Goal: Task Accomplishment & Management: Complete application form

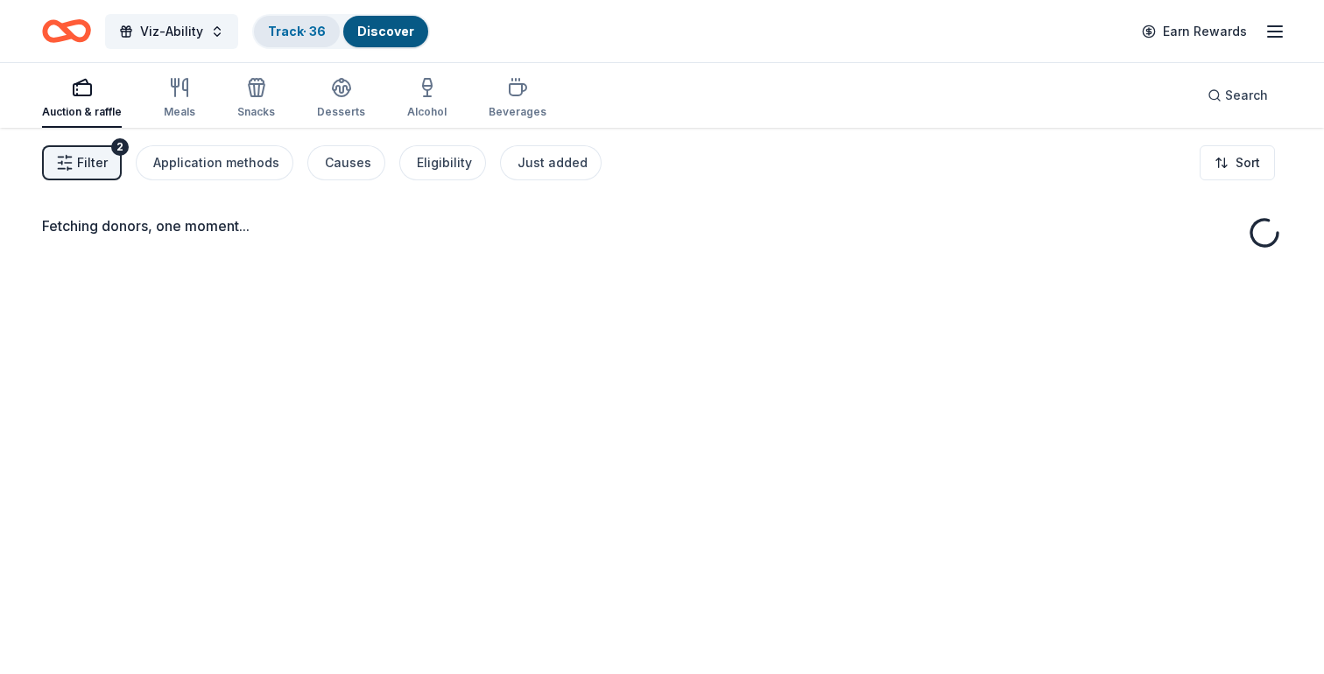
click at [287, 38] on link "Track · 36" at bounding box center [297, 31] width 58 height 15
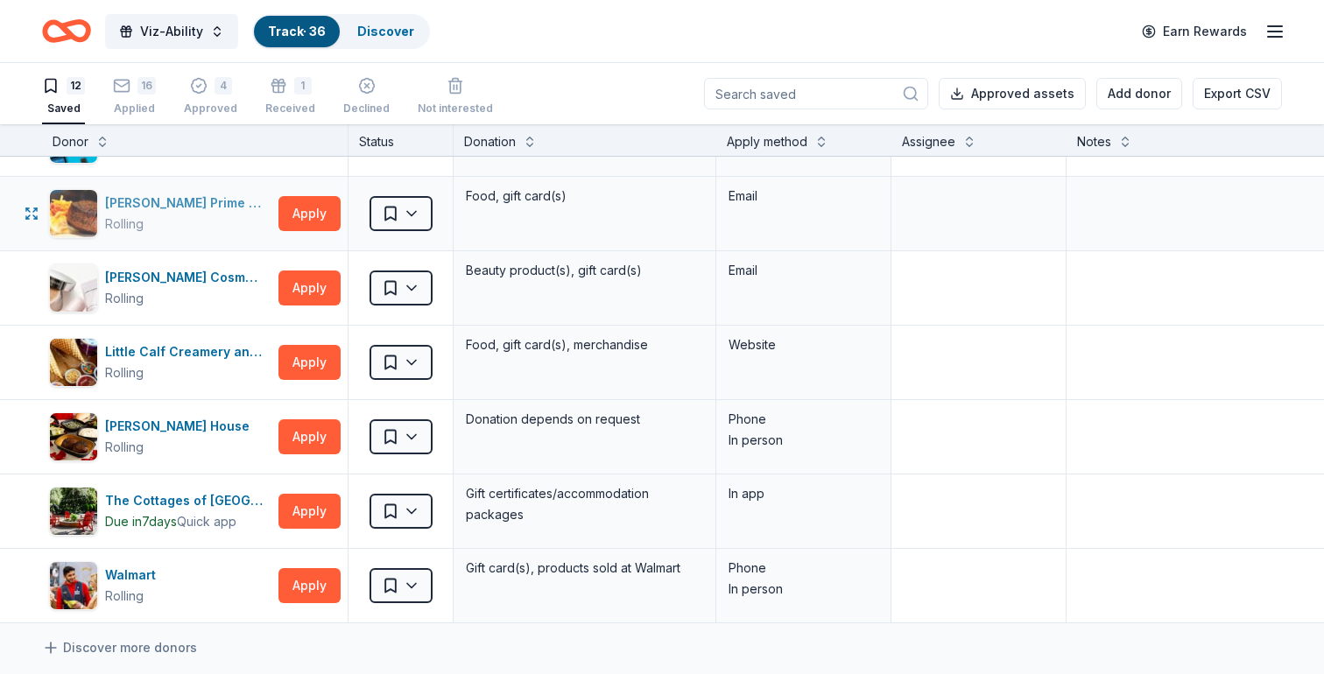
scroll to position [432, 0]
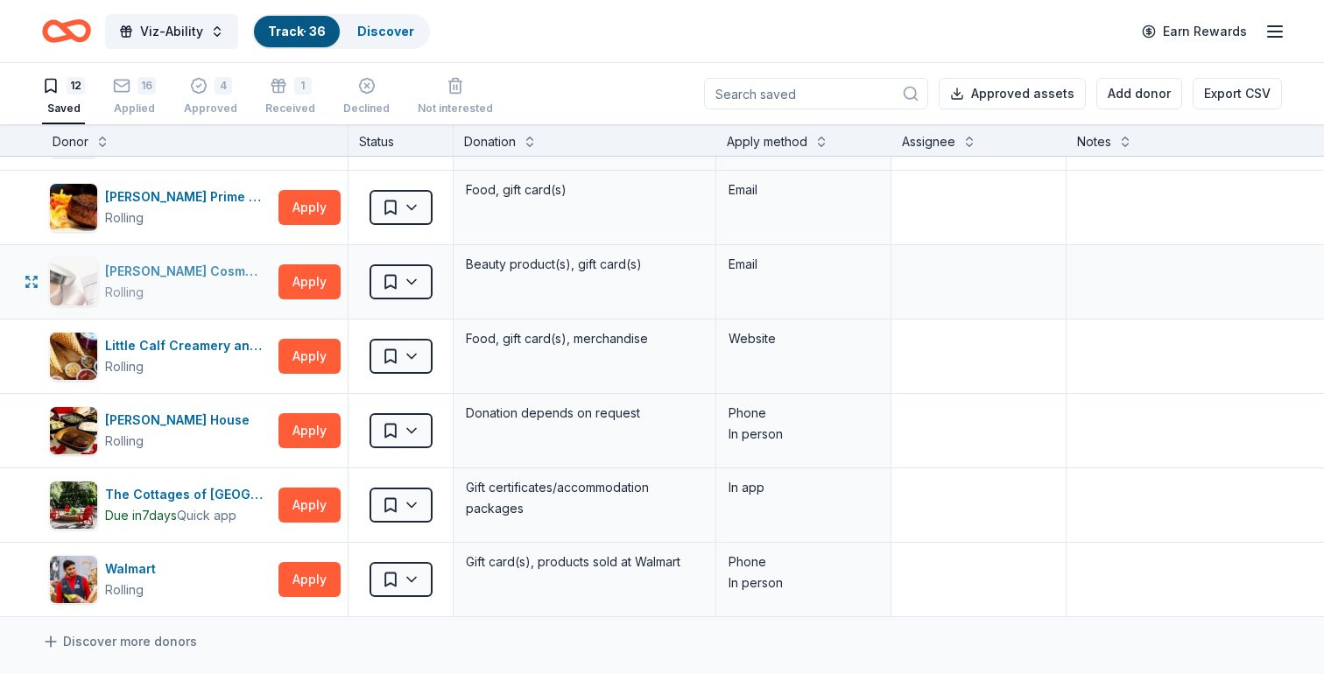
click at [149, 275] on div "Laura Mercier Cosmetics" at bounding box center [188, 271] width 166 height 21
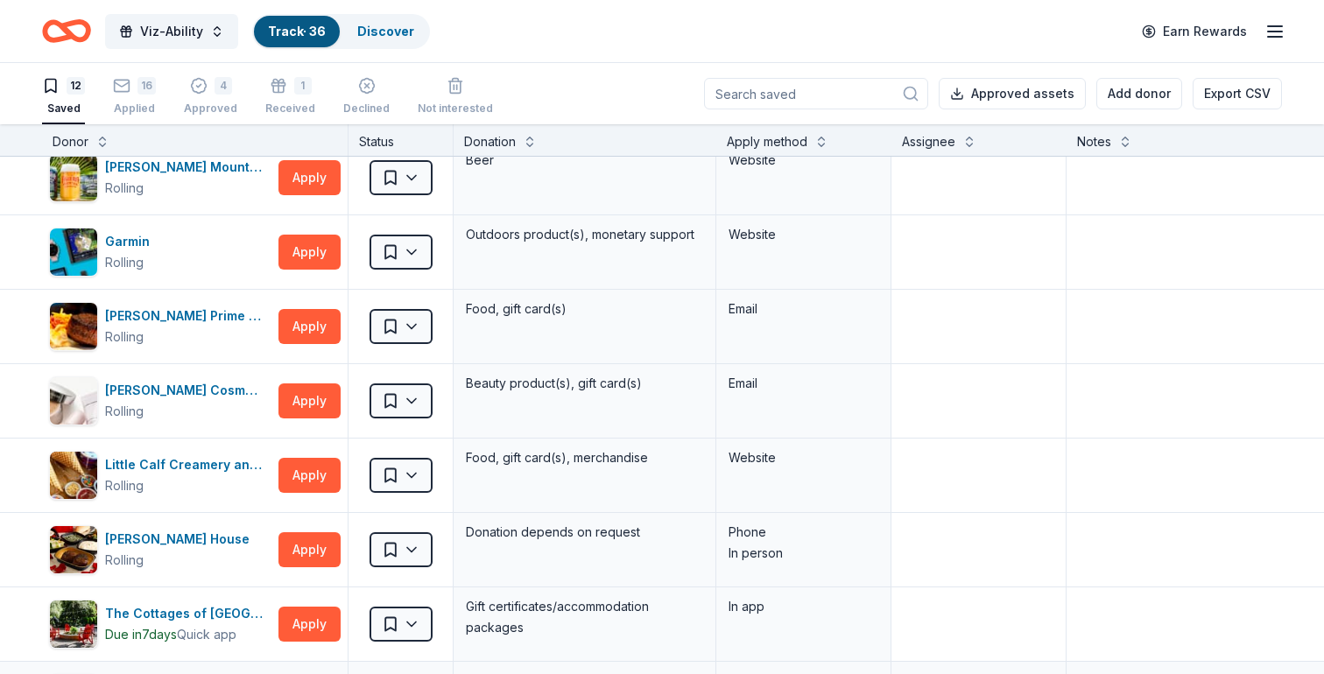
scroll to position [0, 0]
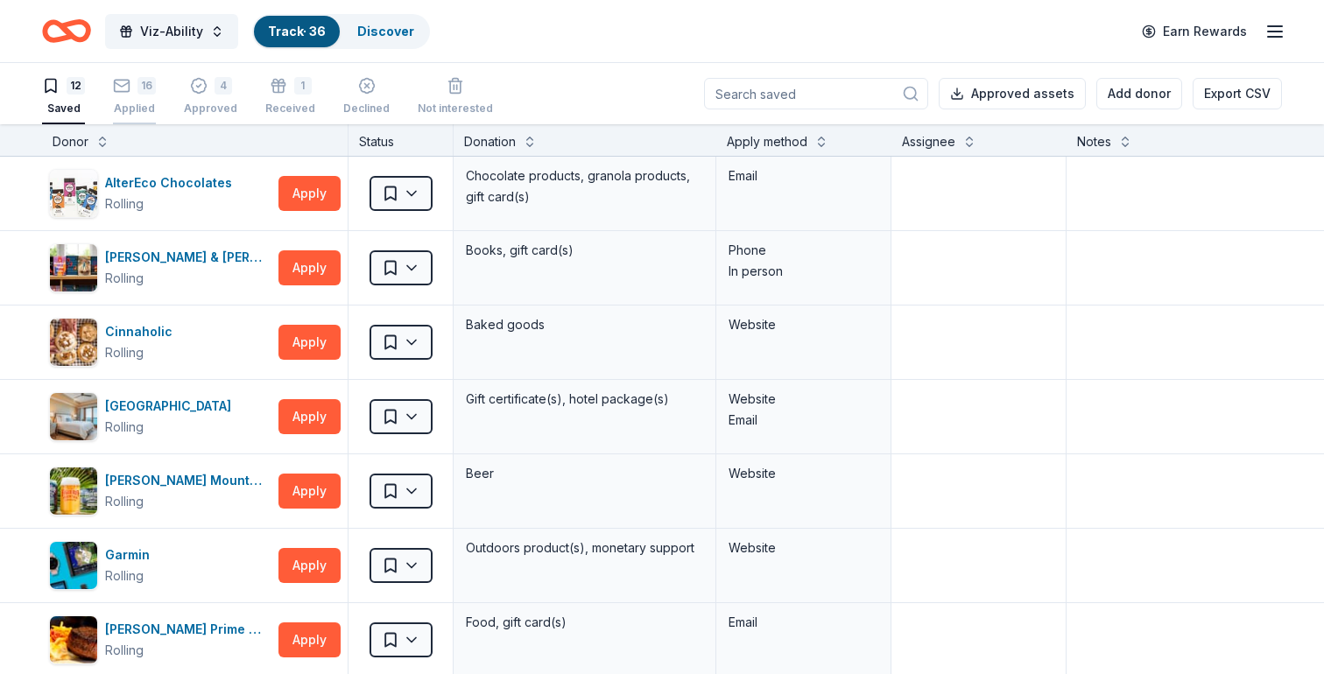
click at [139, 86] on div "16" at bounding box center [146, 86] width 18 height 18
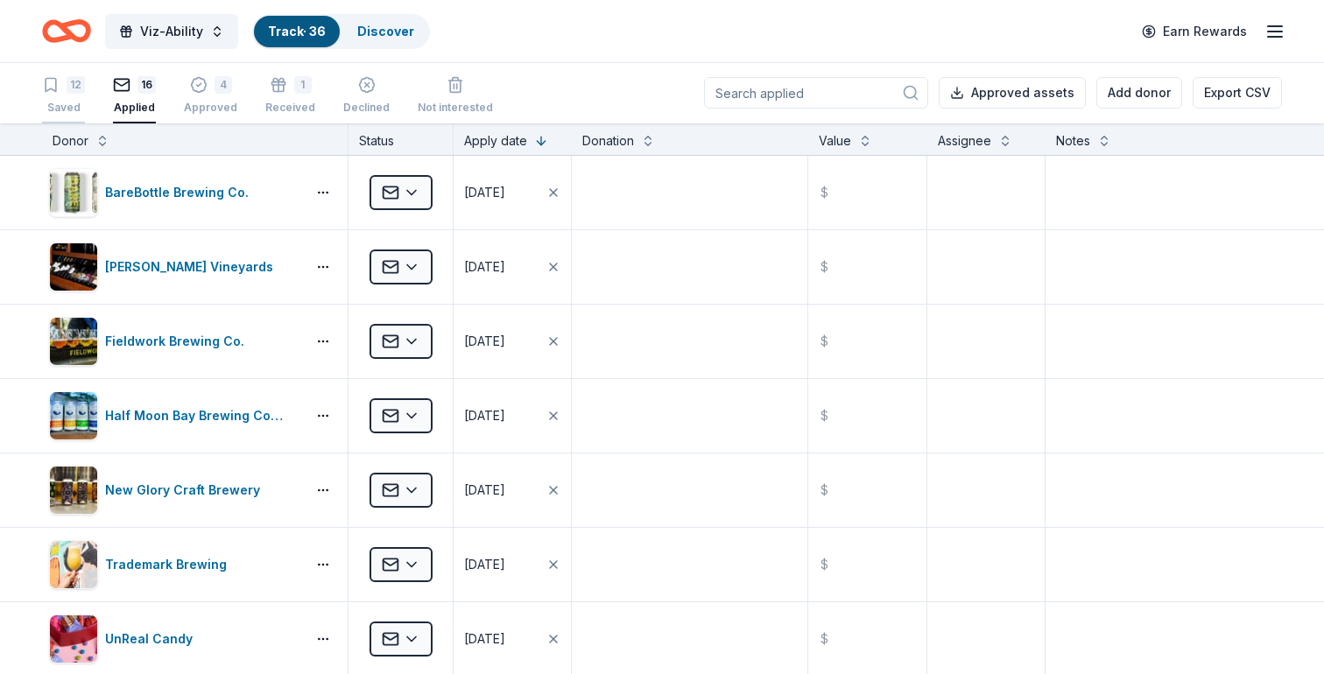
click at [78, 79] on div "12" at bounding box center [76, 85] width 18 height 18
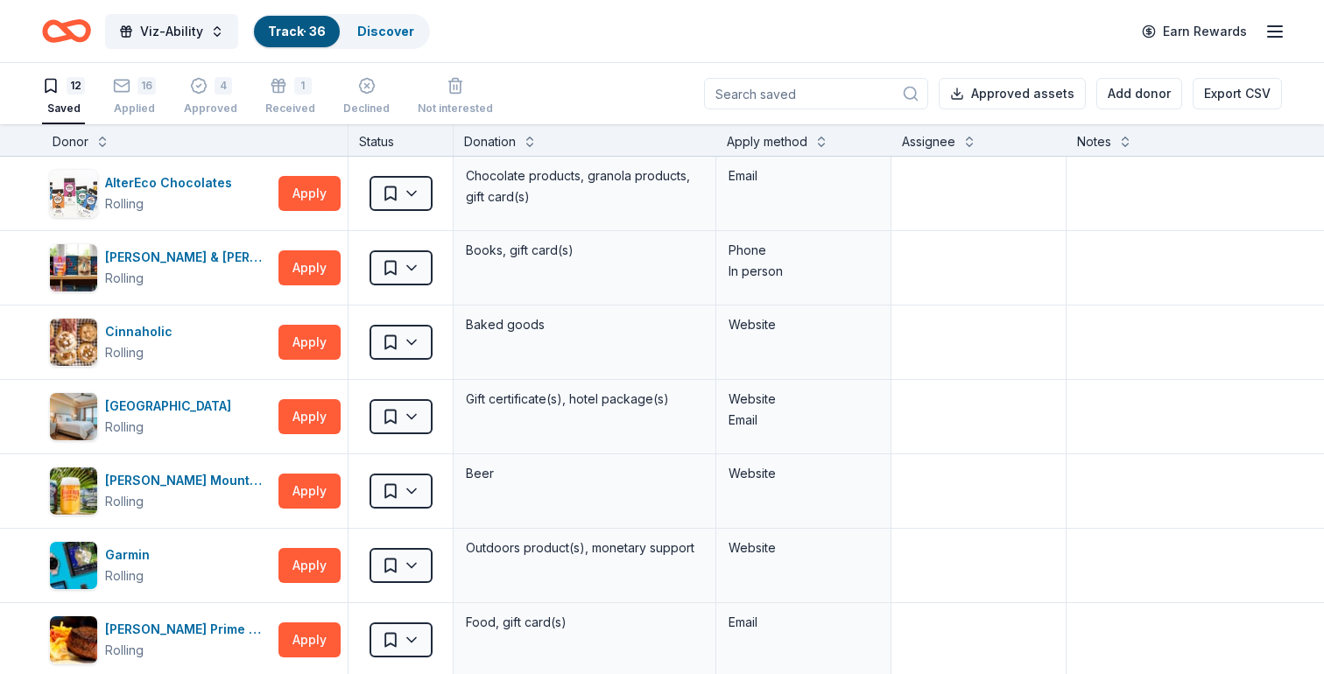
click at [56, 28] on icon "Home" at bounding box center [66, 31] width 49 height 41
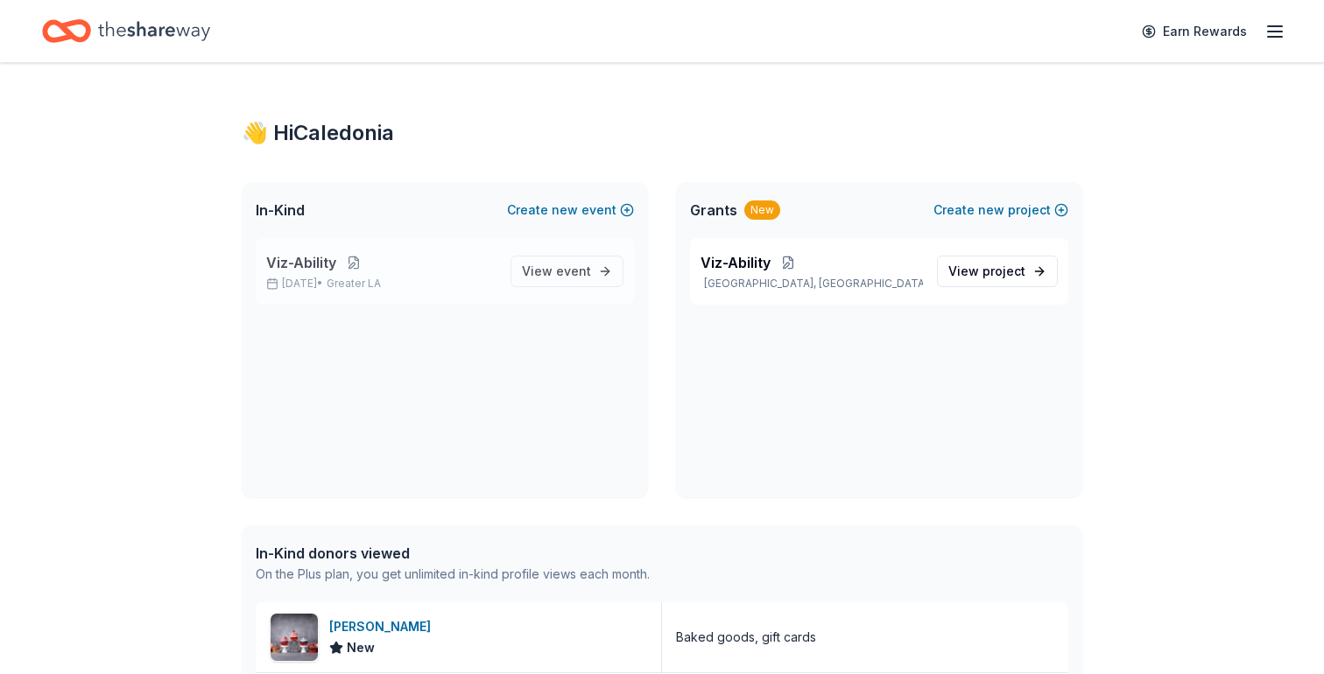
click at [344, 260] on button at bounding box center [353, 263] width 35 height 14
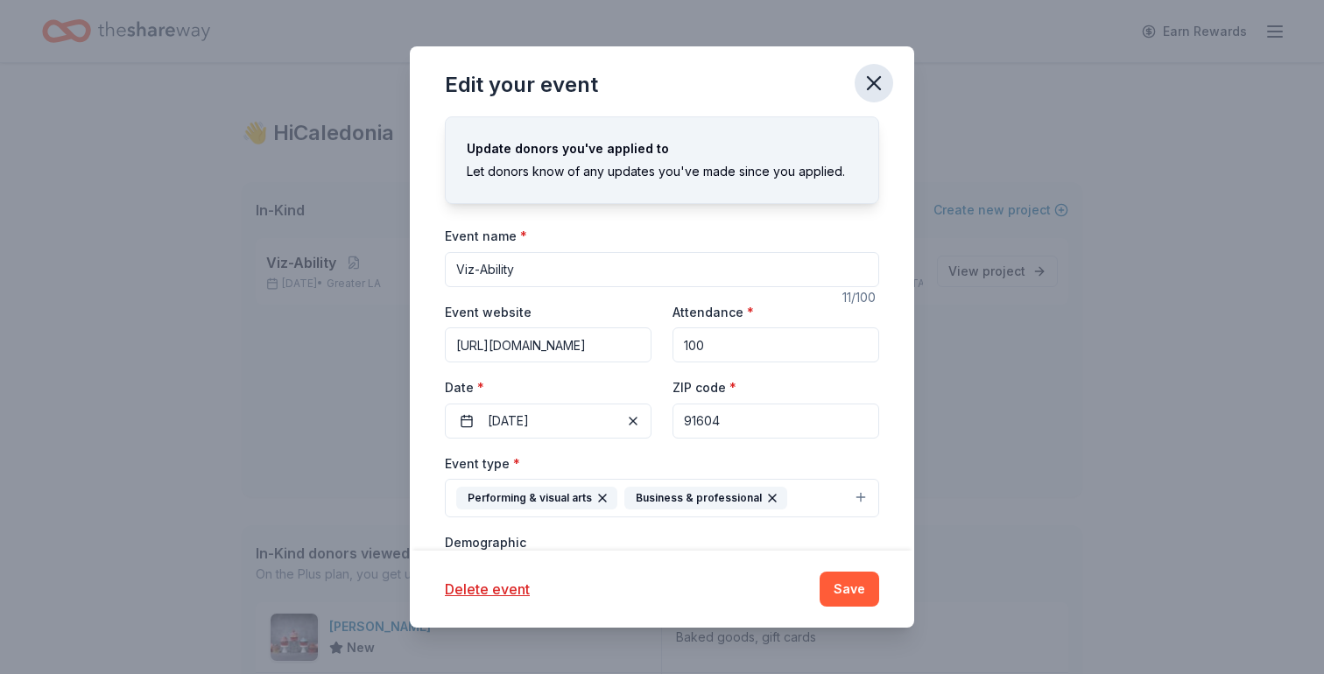
click at [871, 79] on icon "button" at bounding box center [874, 83] width 12 height 12
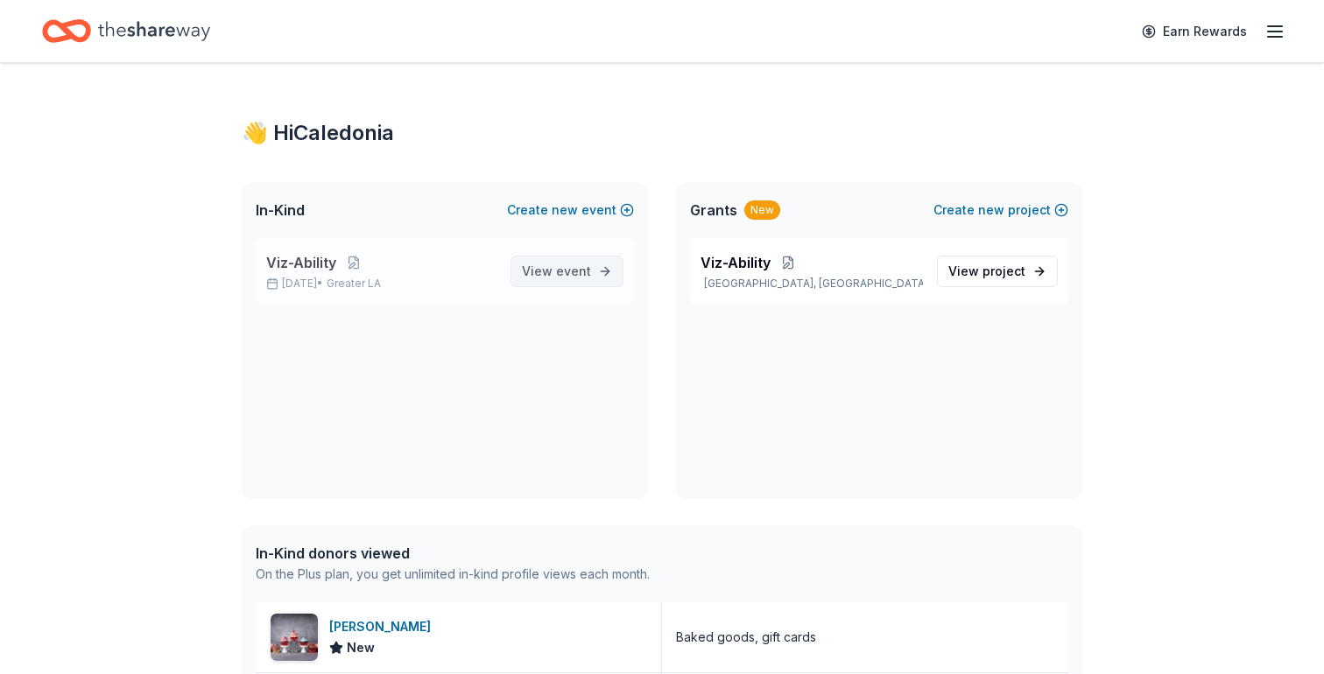
click at [542, 276] on span "View event" at bounding box center [556, 271] width 69 height 21
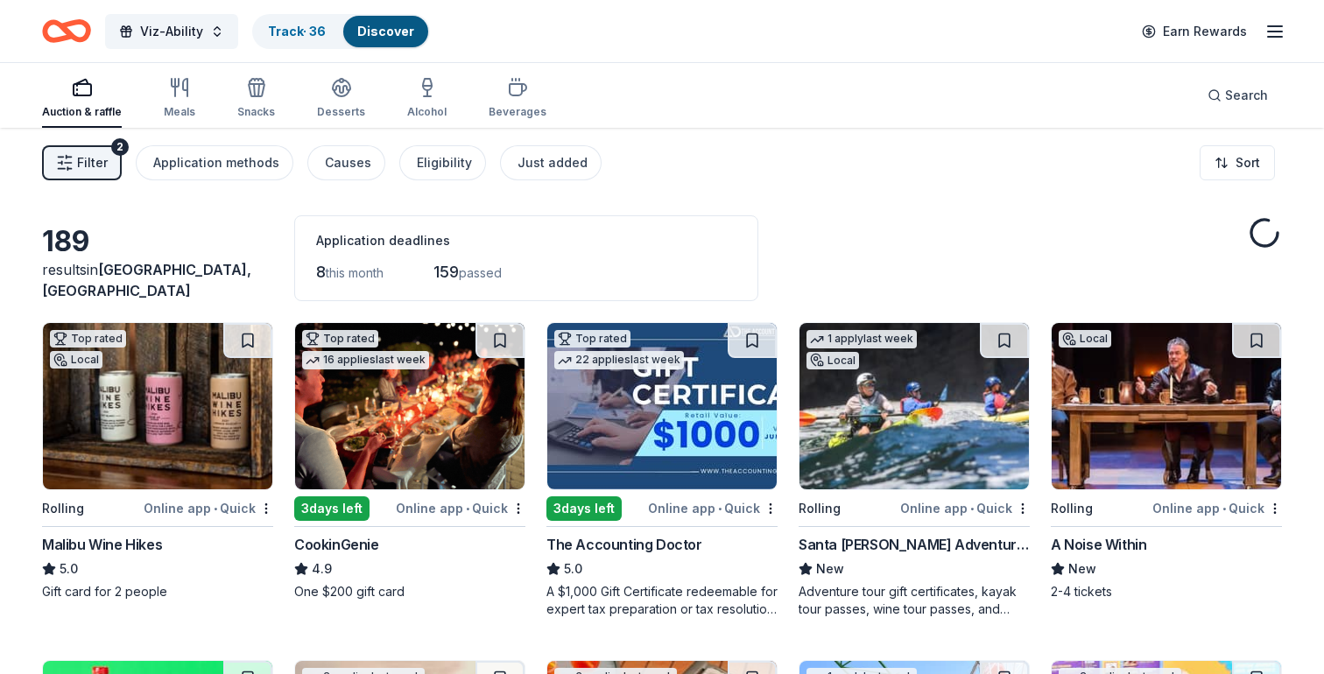
scroll to position [545, 0]
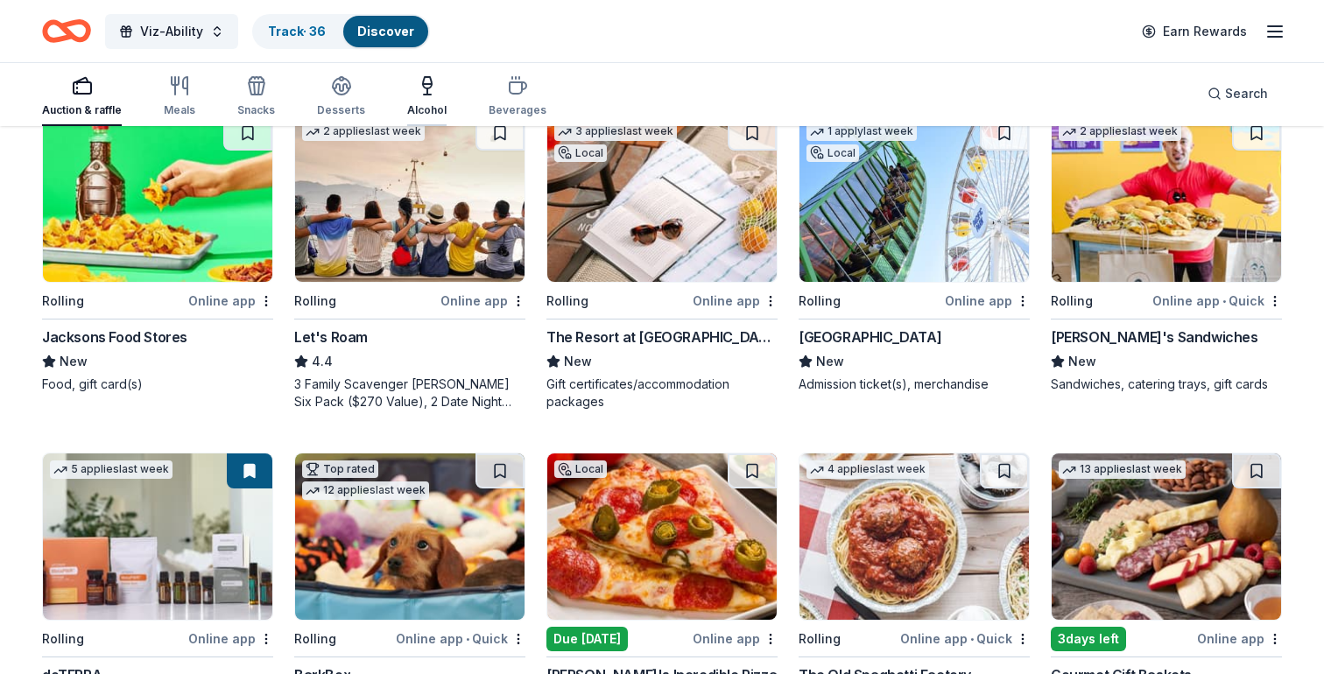
click at [417, 95] on icon "button" at bounding box center [427, 85] width 21 height 21
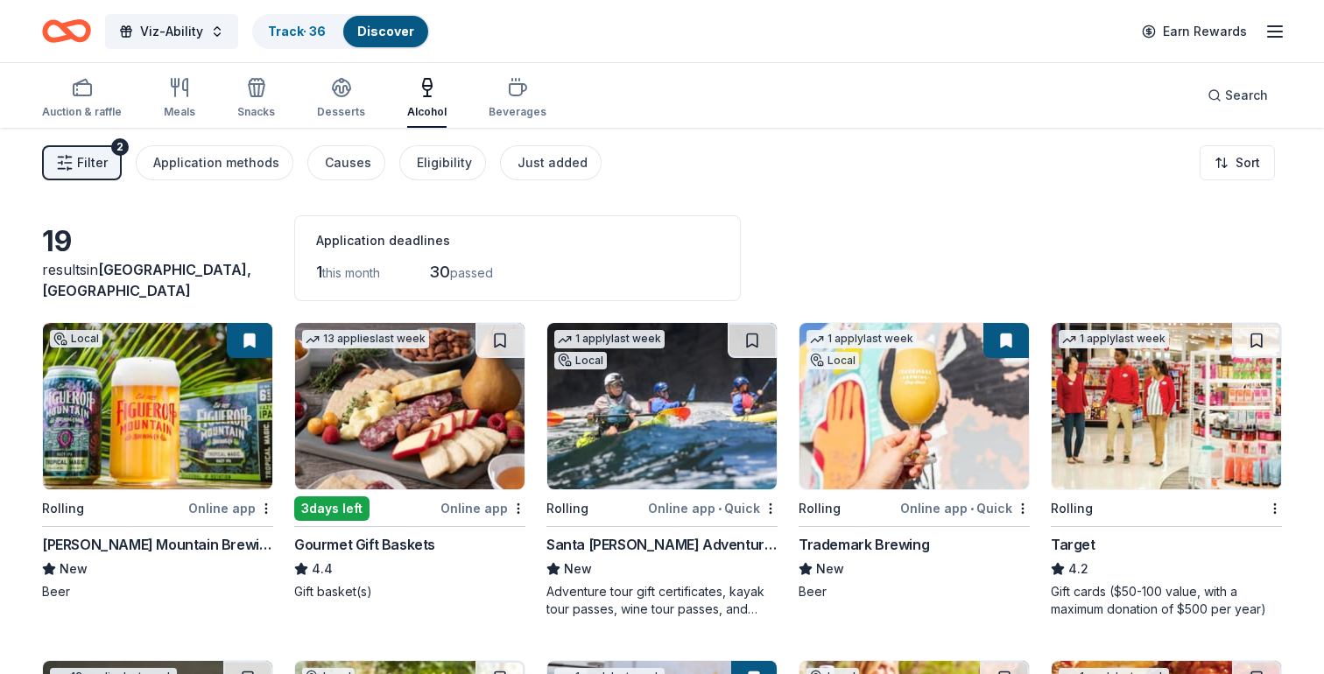
scroll to position [545, 0]
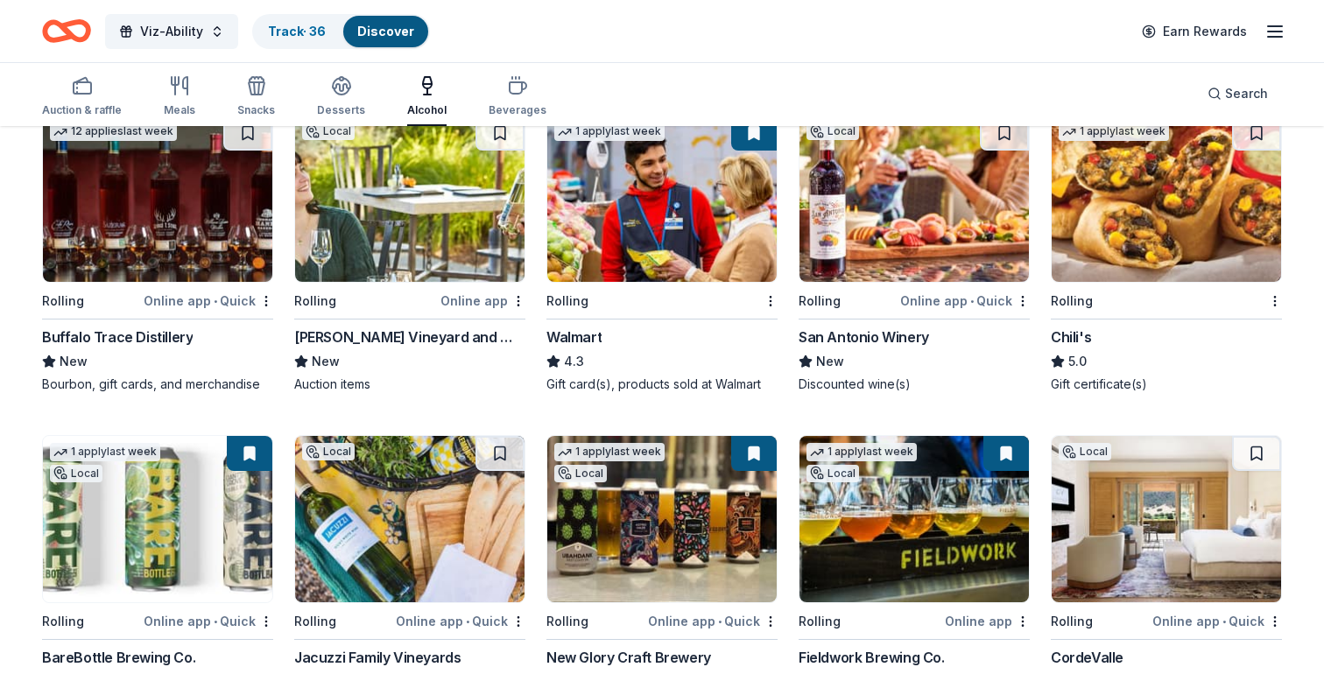
click at [847, 215] on img at bounding box center [913, 199] width 229 height 166
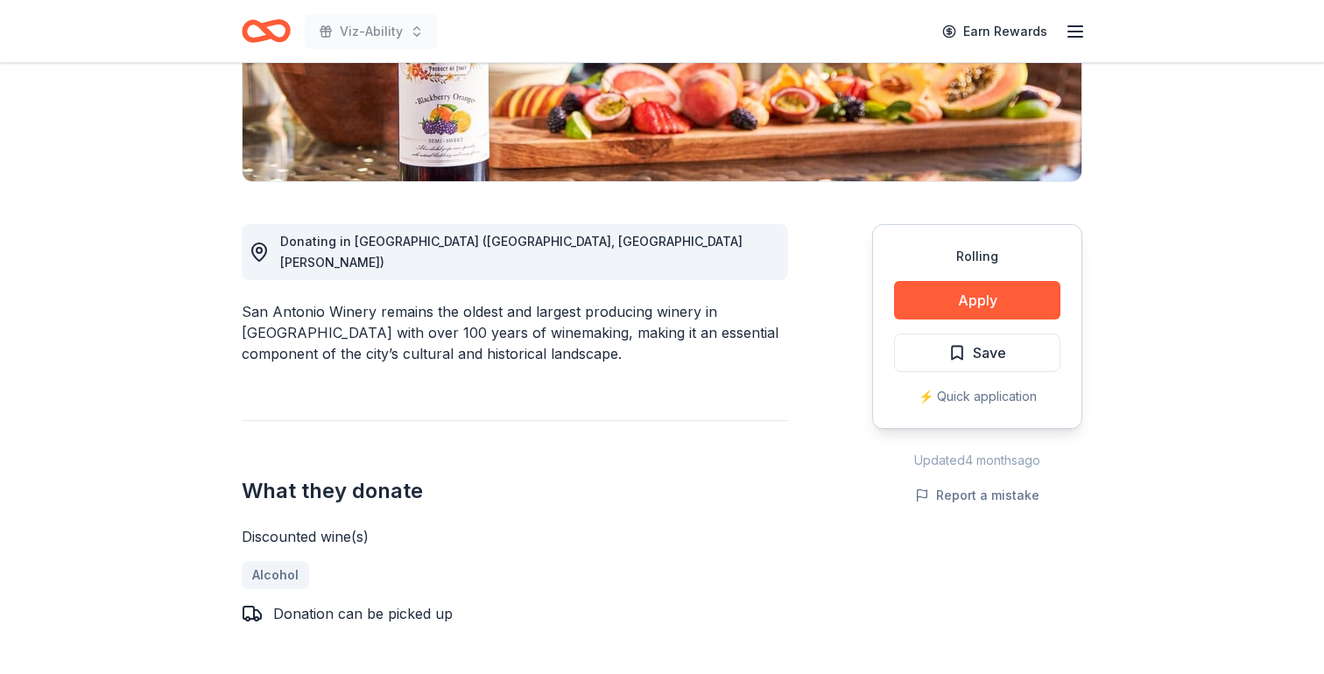
scroll to position [365, 0]
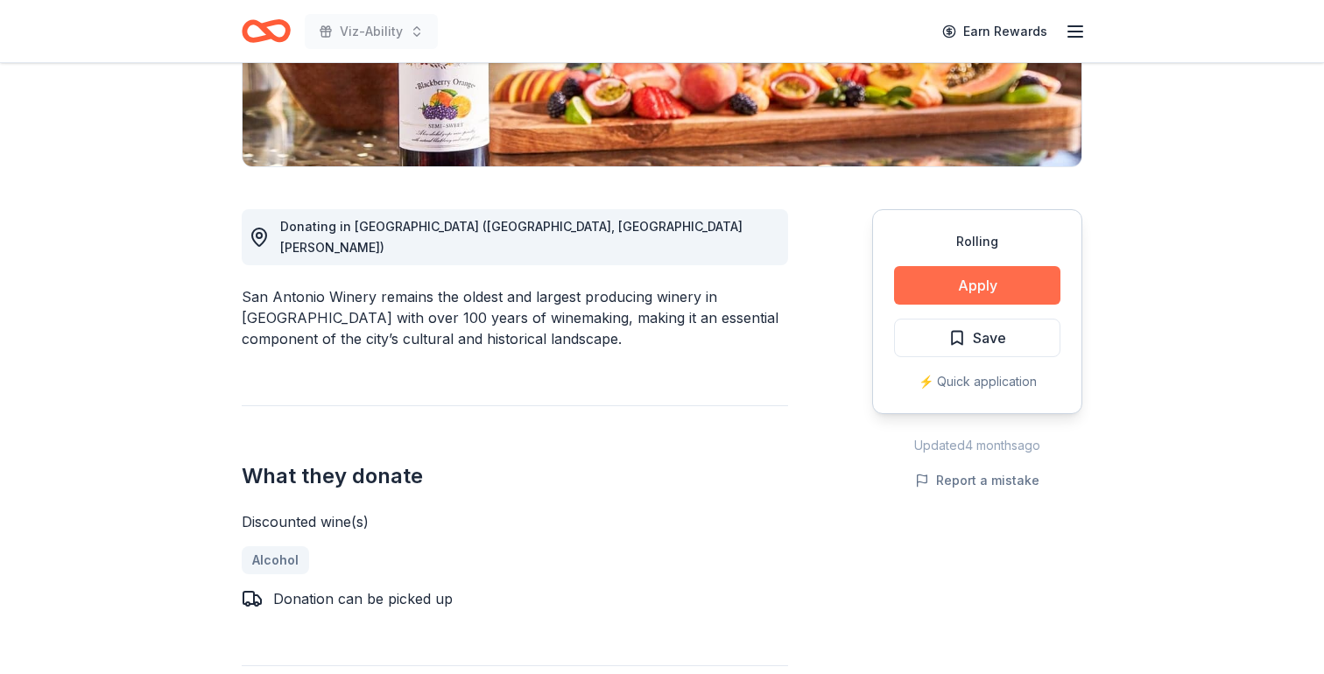
click at [968, 279] on button "Apply" at bounding box center [977, 285] width 166 height 39
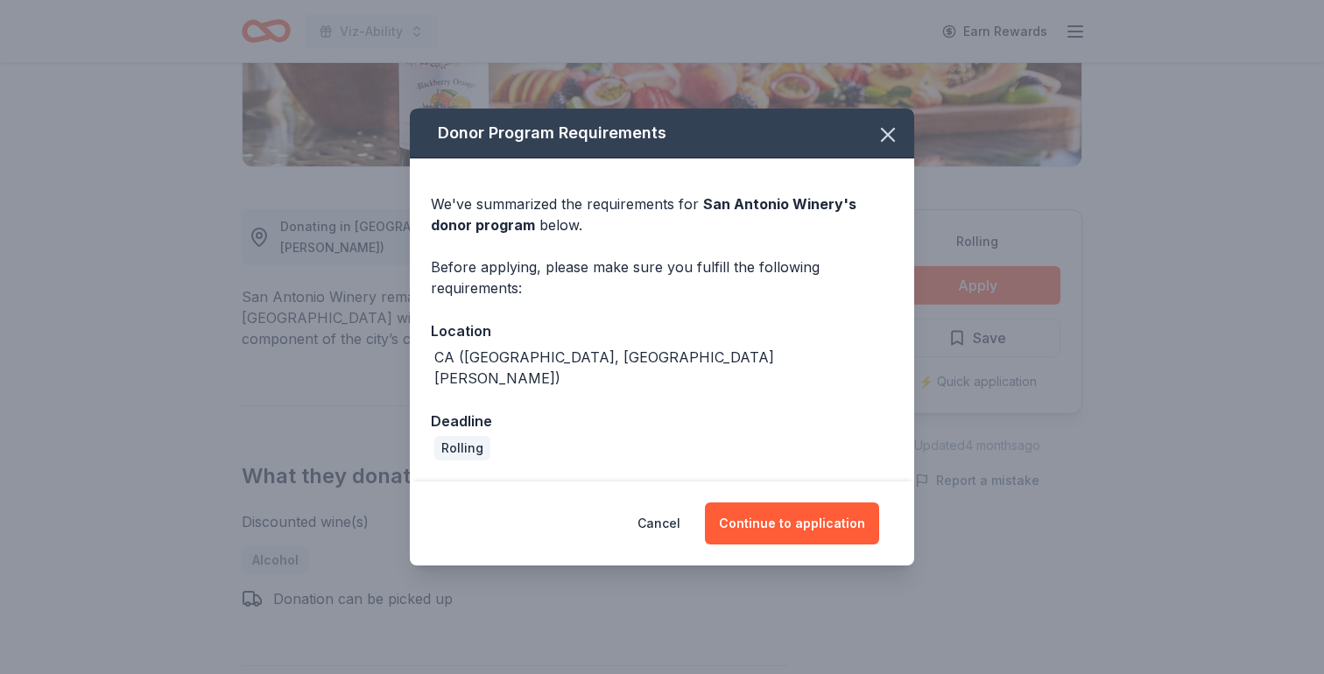
drag, startPoint x: 777, startPoint y: 512, endPoint x: 785, endPoint y: 269, distance: 243.5
click at [785, 269] on div "Donor Program Requirements We've summarized the requirements for San Antonio Wi…" at bounding box center [662, 337] width 504 height 457
click at [890, 147] on icon "button" at bounding box center [888, 135] width 25 height 25
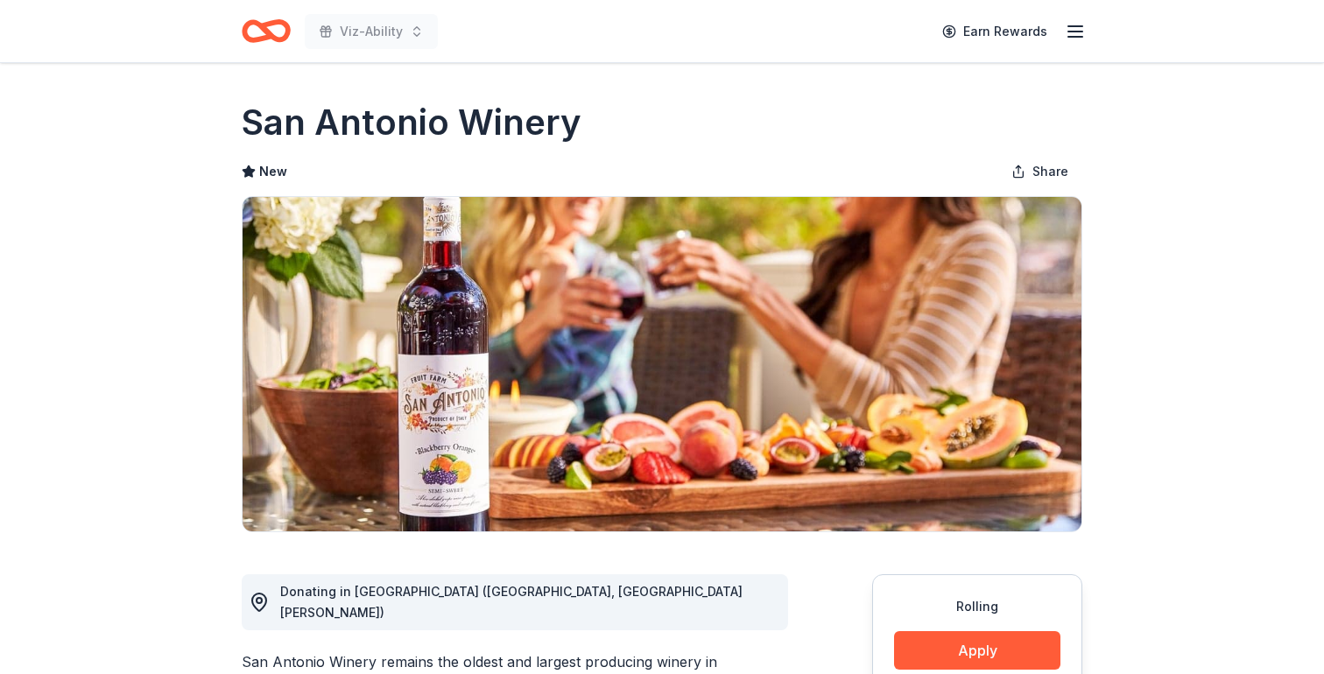
scroll to position [170, 0]
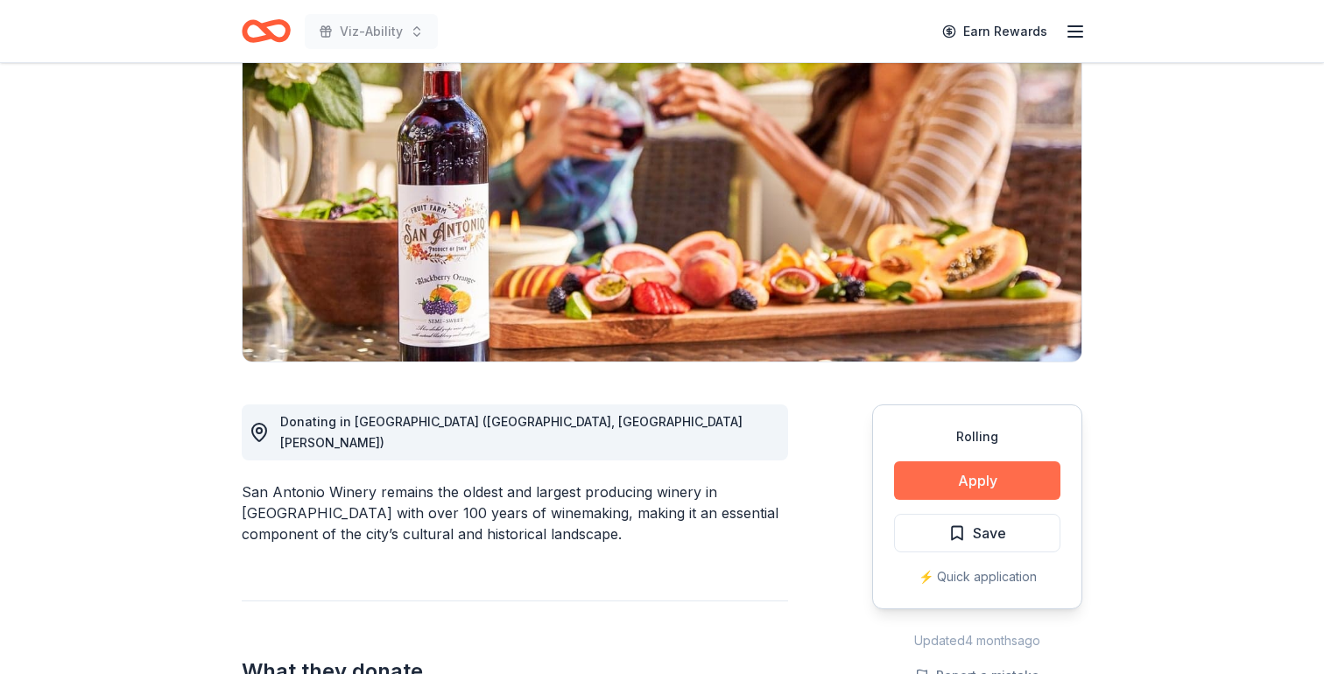
click at [974, 471] on button "Apply" at bounding box center [977, 480] width 166 height 39
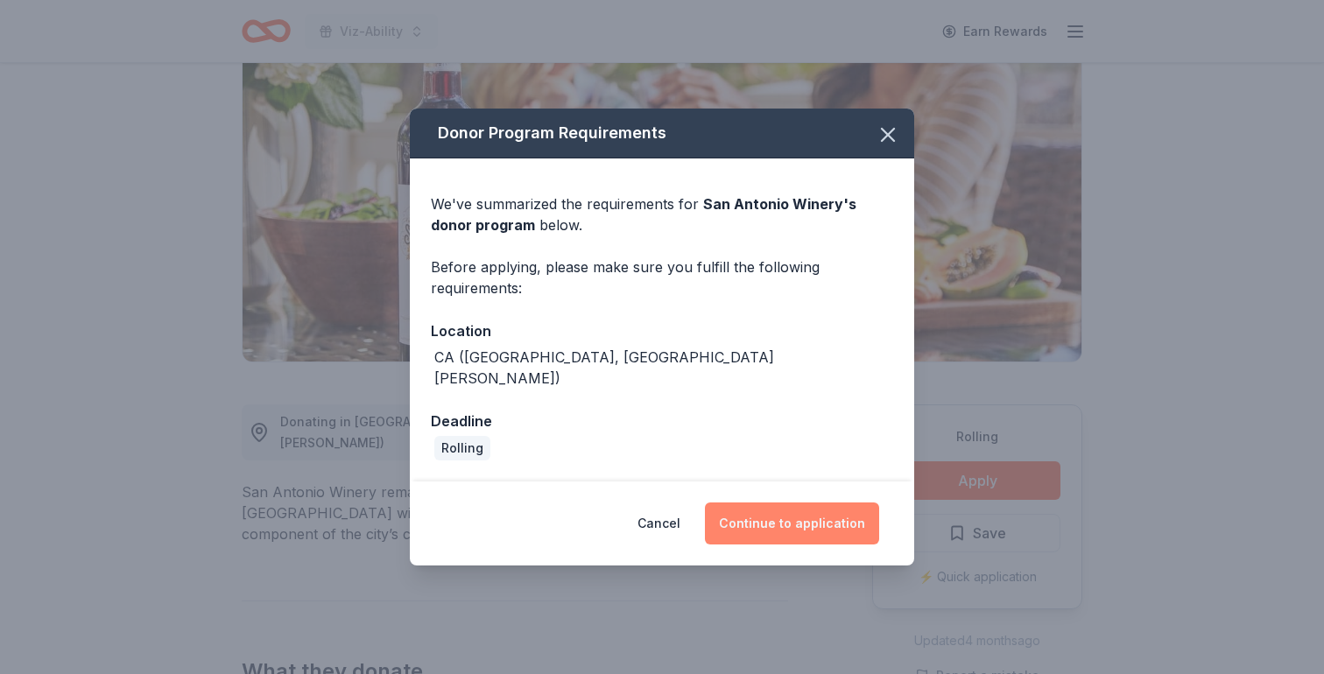
click at [769, 517] on button "Continue to application" at bounding box center [792, 524] width 174 height 42
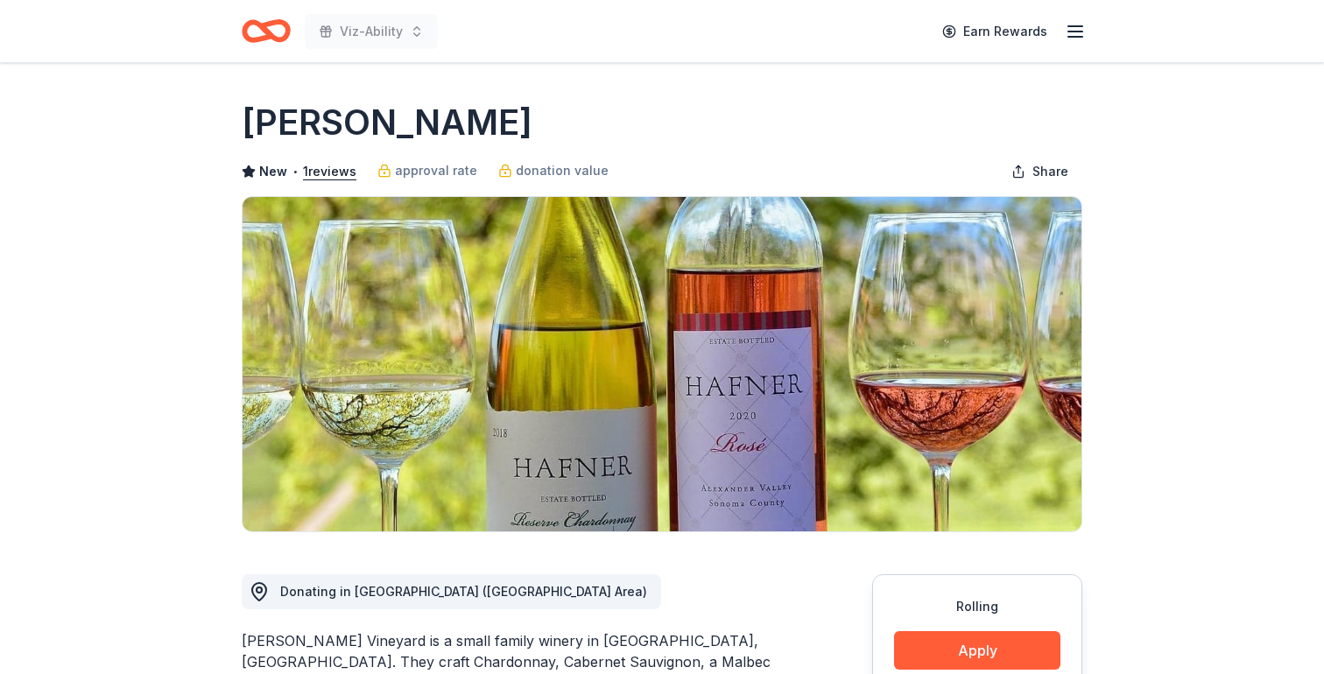
click at [272, 39] on icon "Home" at bounding box center [274, 31] width 27 height 18
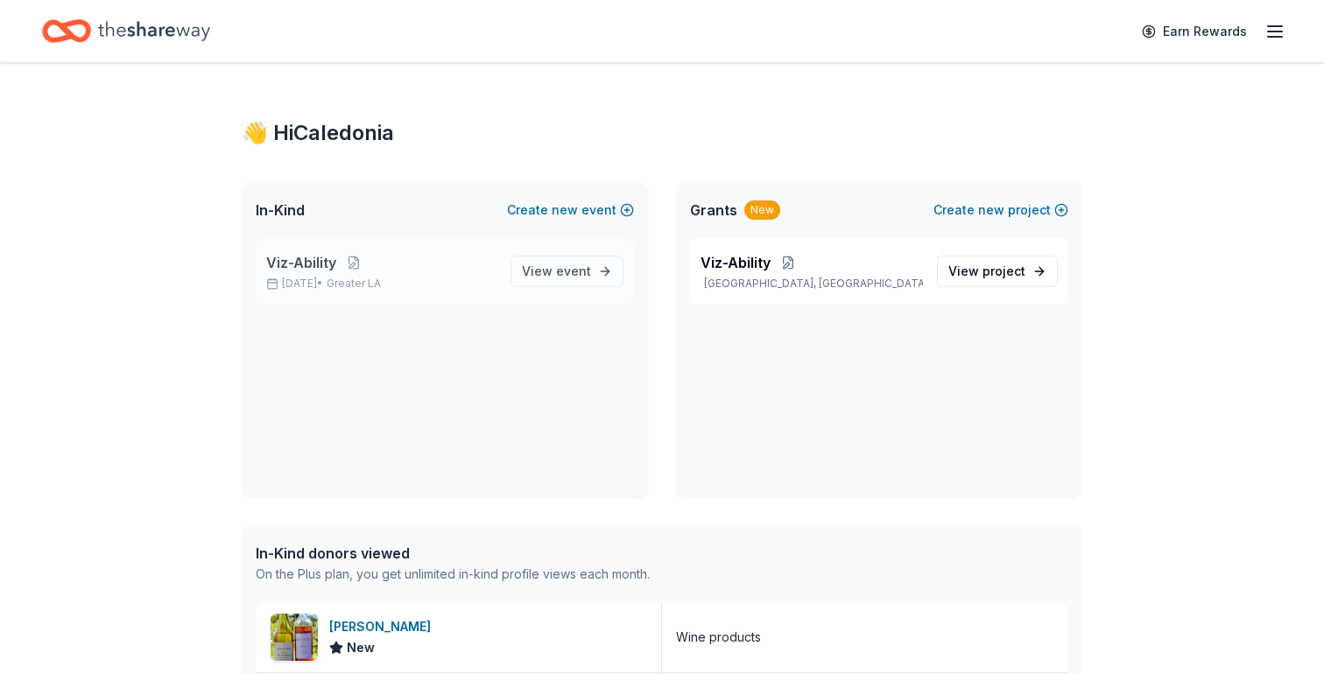
click at [310, 265] on span "Viz-Ability" at bounding box center [301, 262] width 70 height 21
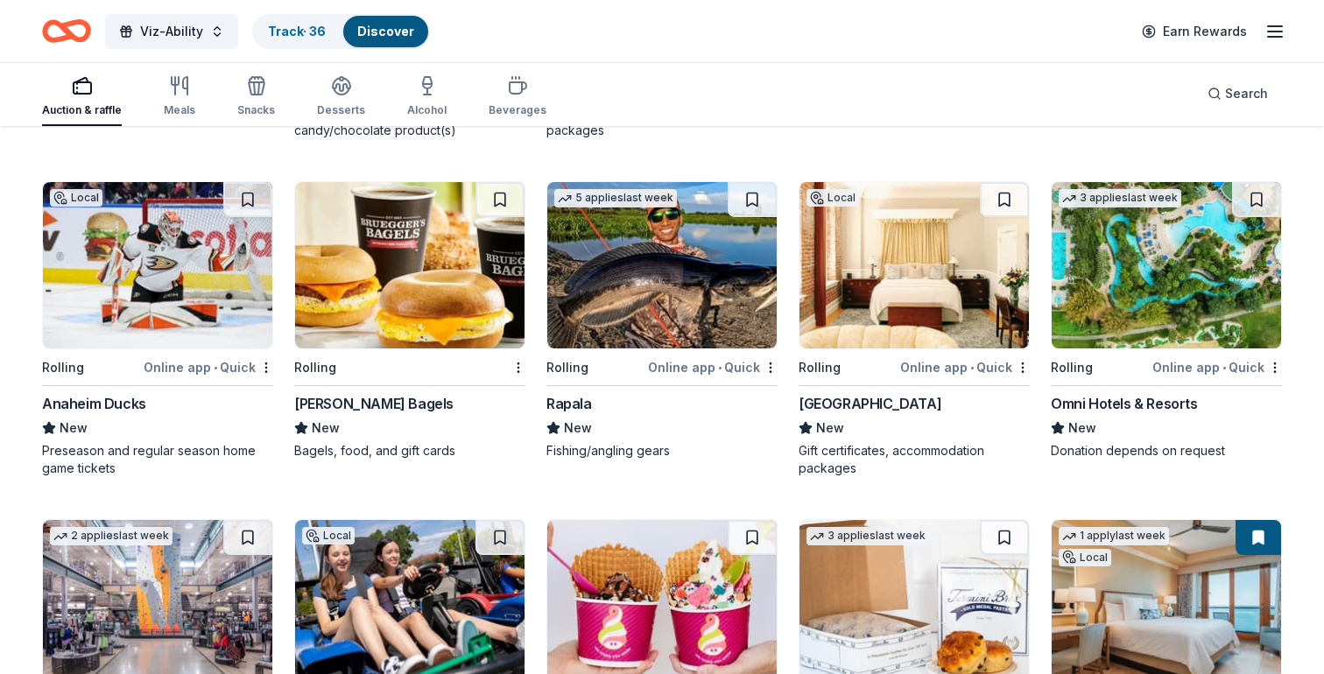
scroll to position [5144, 0]
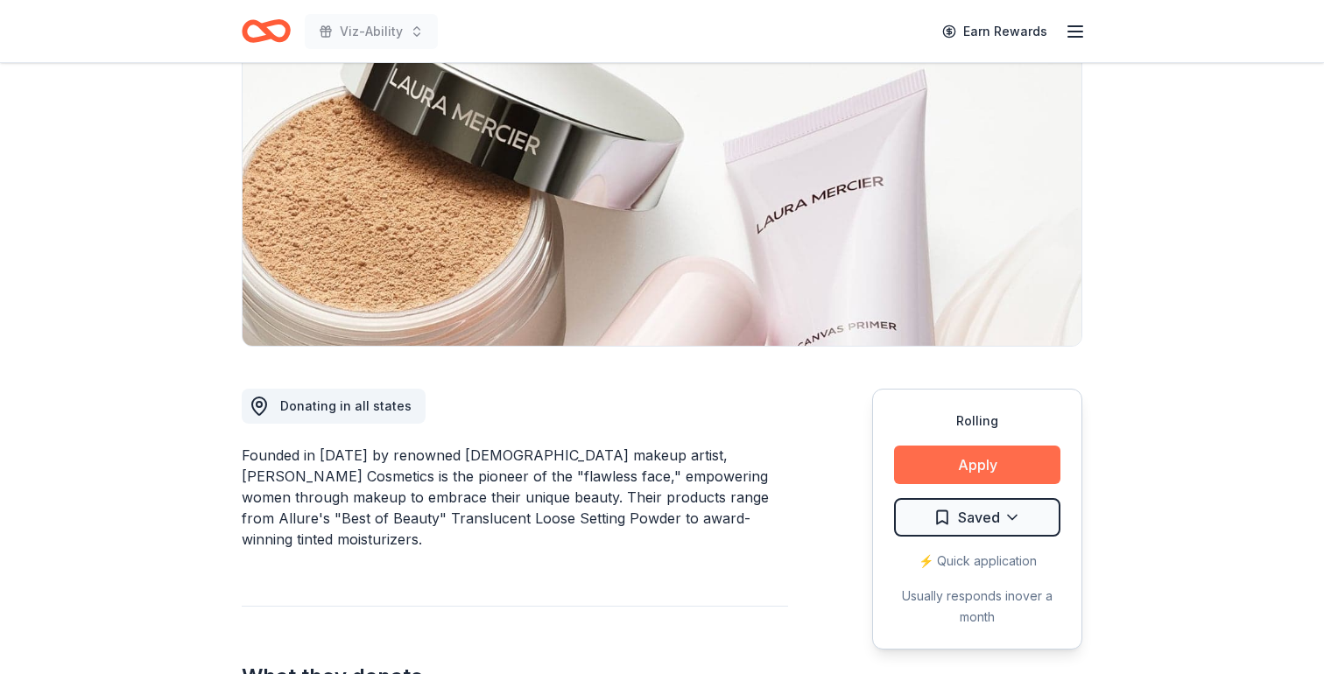
scroll to position [179, 0]
